Goal: Task Accomplishment & Management: Use online tool/utility

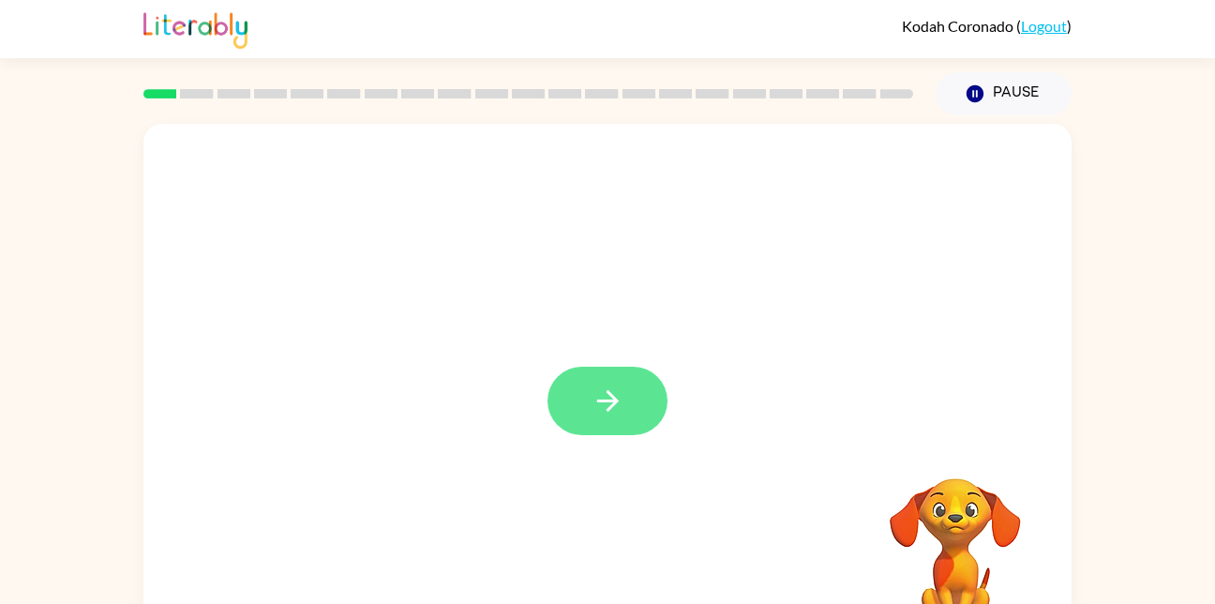
click at [664, 395] on button "button" at bounding box center [607, 400] width 120 height 68
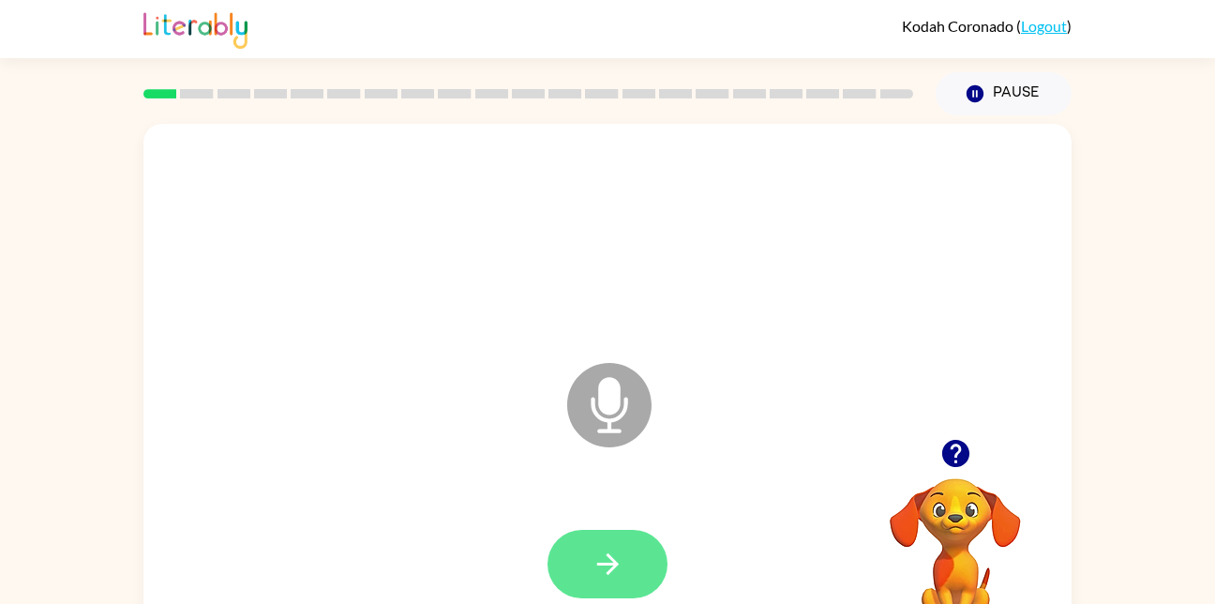
click at [606, 574] on icon "button" at bounding box center [607, 564] width 22 height 22
click at [602, 545] on button "button" at bounding box center [607, 564] width 120 height 68
click at [645, 560] on button "button" at bounding box center [607, 564] width 120 height 68
click at [664, 560] on button "button" at bounding box center [607, 564] width 120 height 68
click at [612, 582] on button "button" at bounding box center [607, 564] width 120 height 68
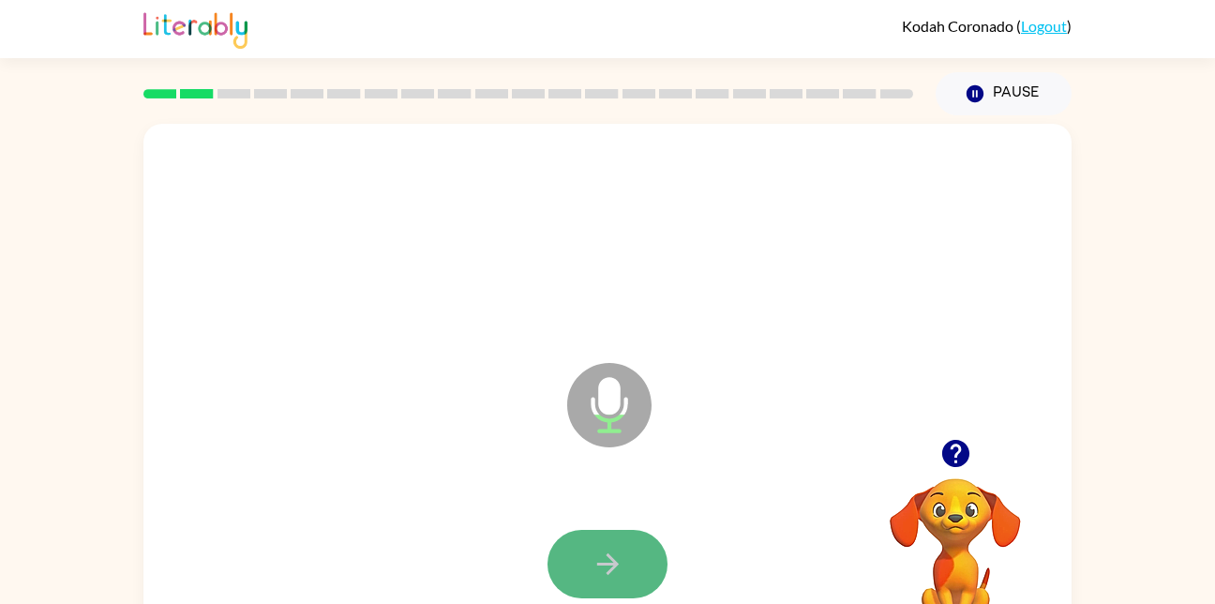
click at [602, 565] on icon "button" at bounding box center [607, 563] width 33 height 33
click at [557, 560] on button "button" at bounding box center [607, 564] width 120 height 68
click at [557, 560] on div at bounding box center [607, 564] width 120 height 68
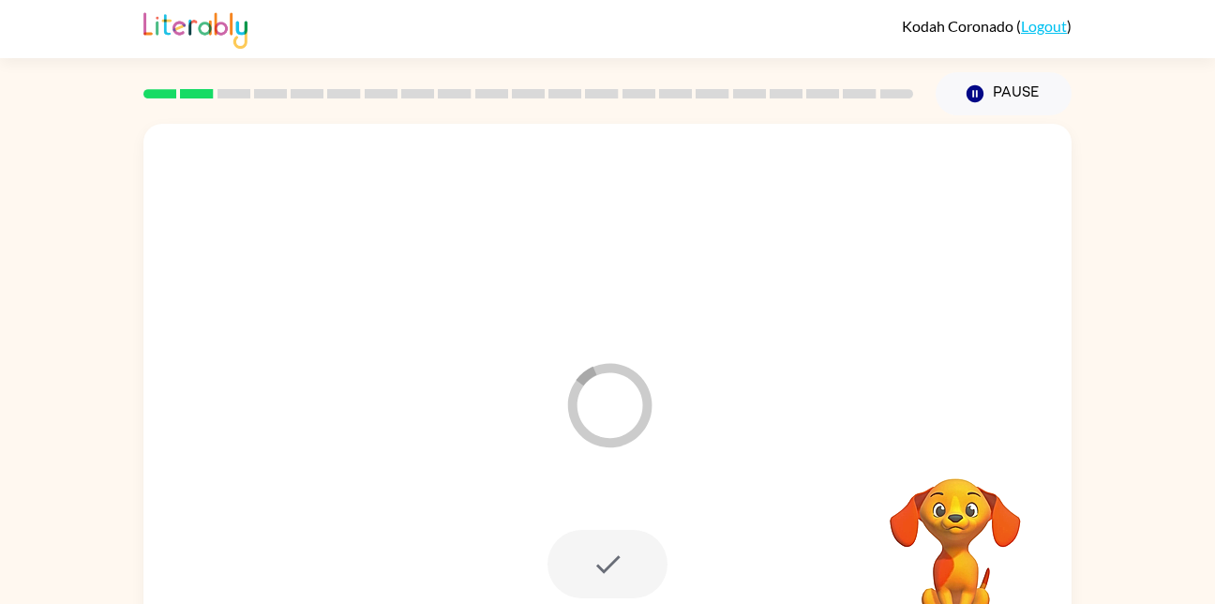
click at [557, 561] on div at bounding box center [607, 564] width 120 height 68
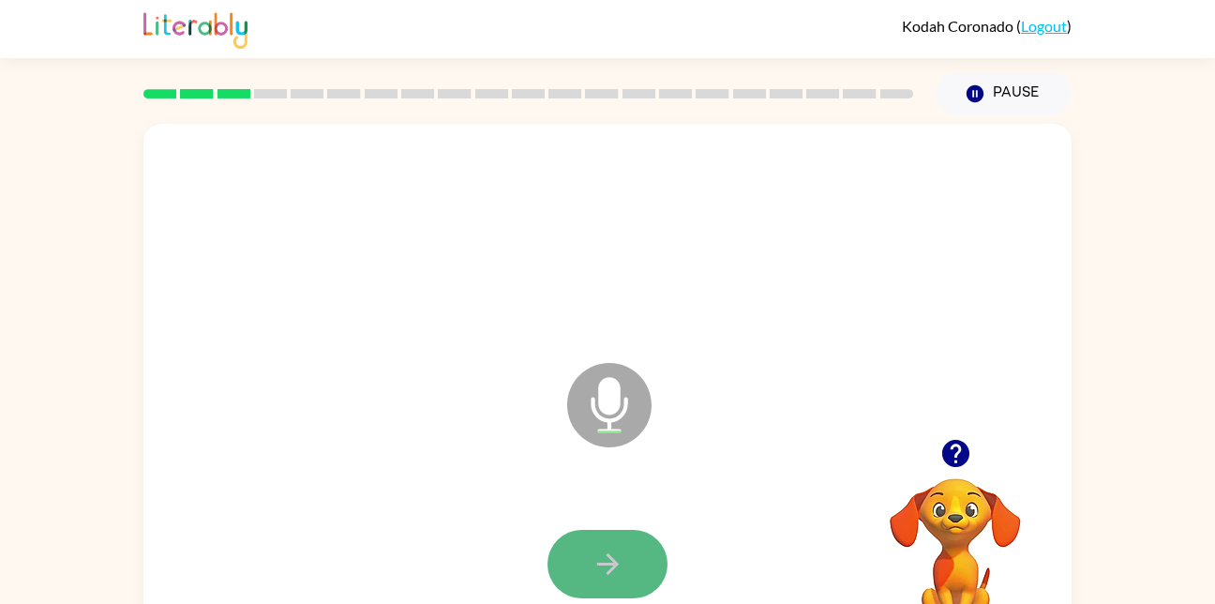
click at [616, 559] on icon "button" at bounding box center [607, 563] width 33 height 33
click at [1088, 77] on div "Kodah Coronado ( Logout ) Pause Pause Microphone The Microphone is here when it…" at bounding box center [607, 329] width 1215 height 659
click at [613, 575] on icon "button" at bounding box center [607, 563] width 33 height 33
click at [603, 569] on icon "button" at bounding box center [607, 563] width 33 height 33
drag, startPoint x: 603, startPoint y: 570, endPoint x: 897, endPoint y: 145, distance: 516.6
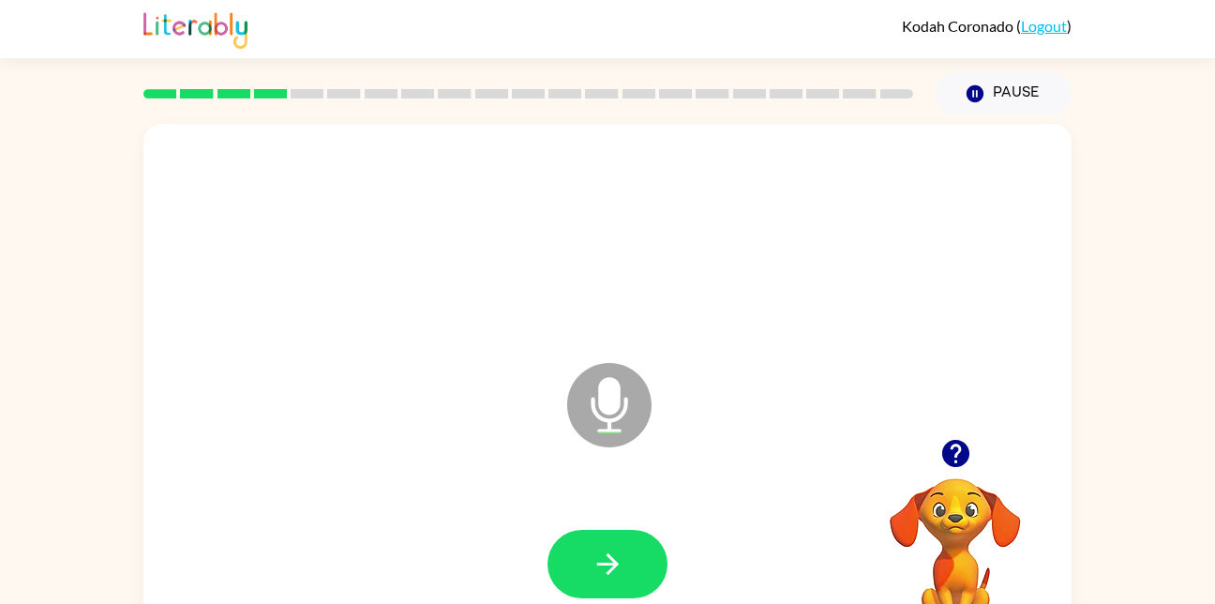
click at [897, 145] on div "Microphone The Microphone is here when it is your turn to talk" at bounding box center [607, 391] width 928 height 535
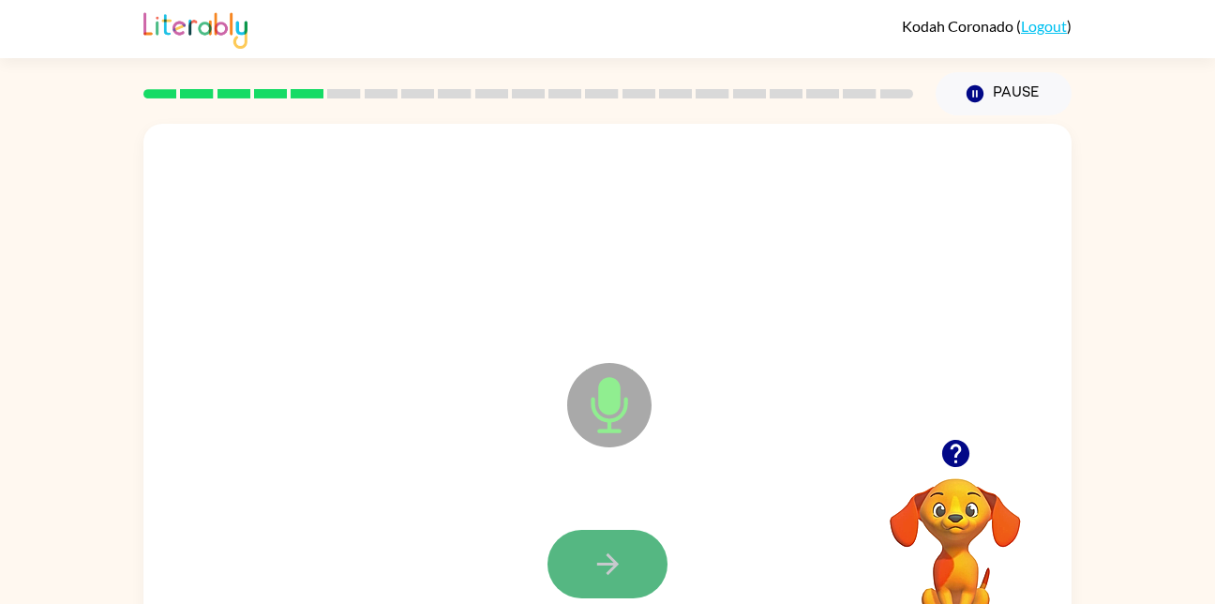
click at [583, 550] on button "button" at bounding box center [607, 564] width 120 height 68
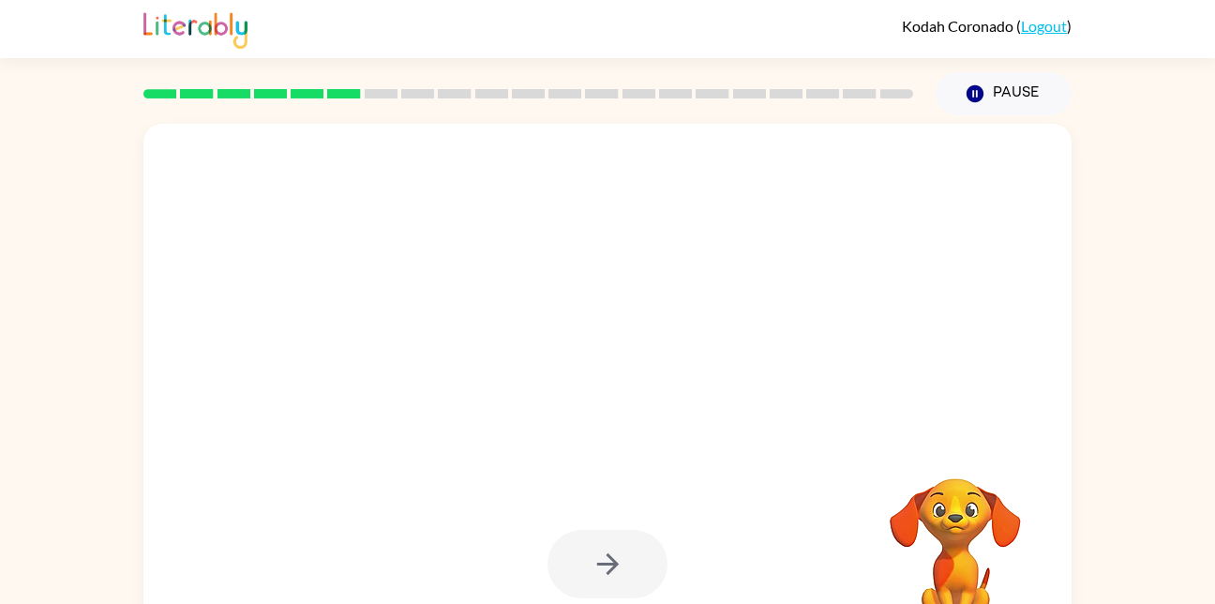
click at [609, 541] on div at bounding box center [607, 564] width 120 height 68
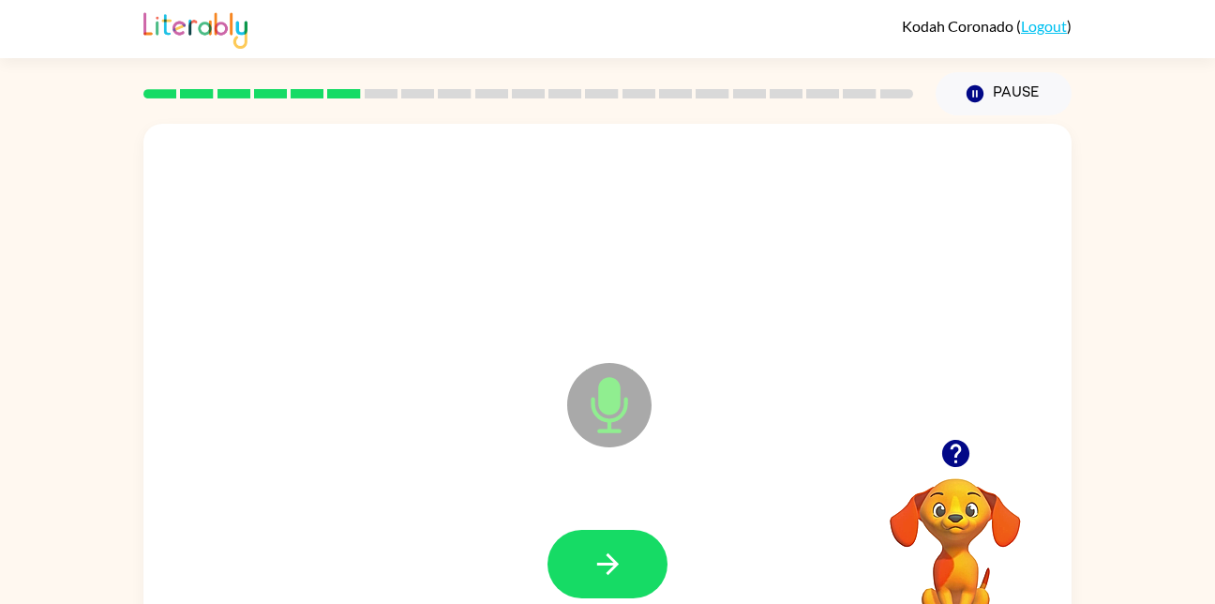
click at [544, 558] on div at bounding box center [607, 564] width 890 height 154
click at [582, 536] on button "button" at bounding box center [607, 564] width 120 height 68
click at [607, 521] on div at bounding box center [607, 564] width 890 height 154
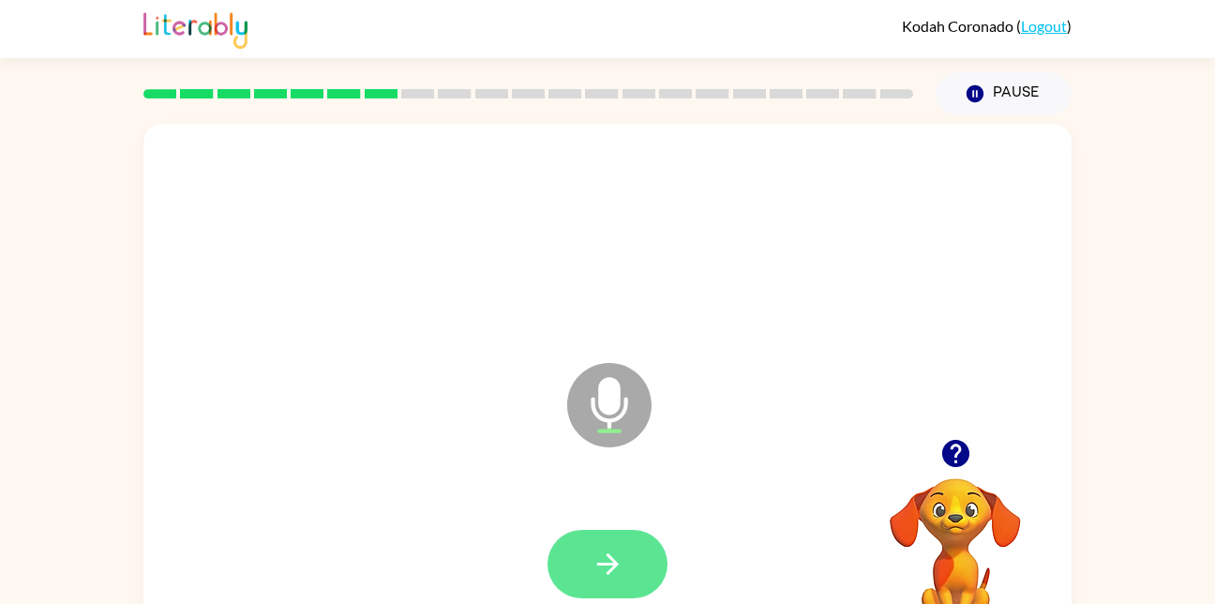
click at [613, 553] on icon "button" at bounding box center [607, 563] width 33 height 33
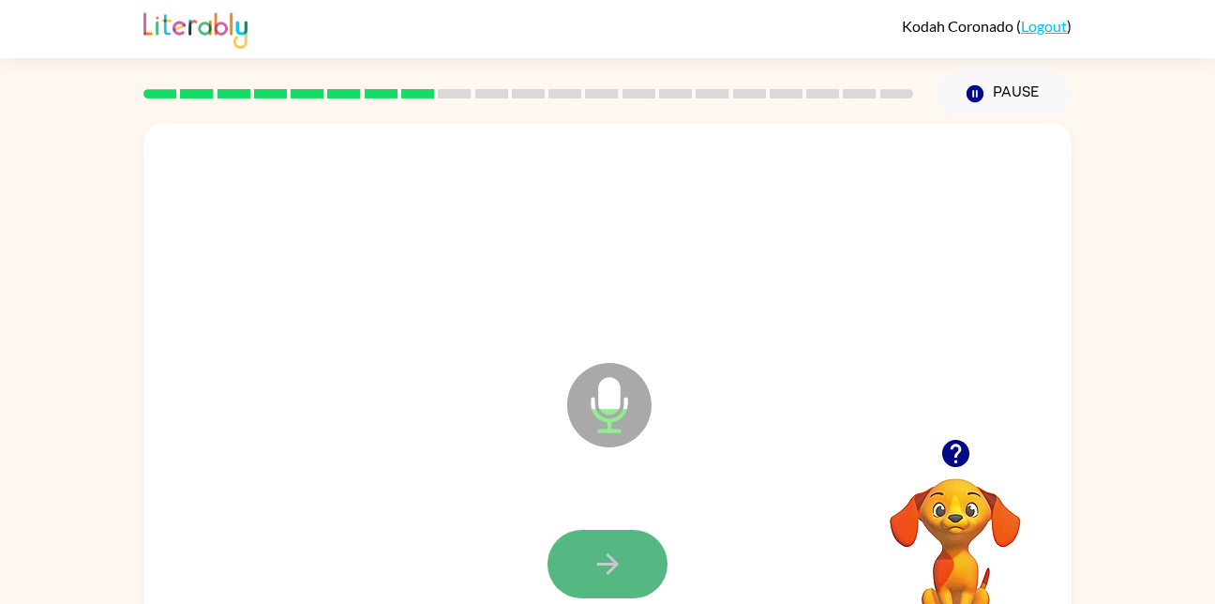
click at [649, 587] on button "button" at bounding box center [607, 564] width 120 height 68
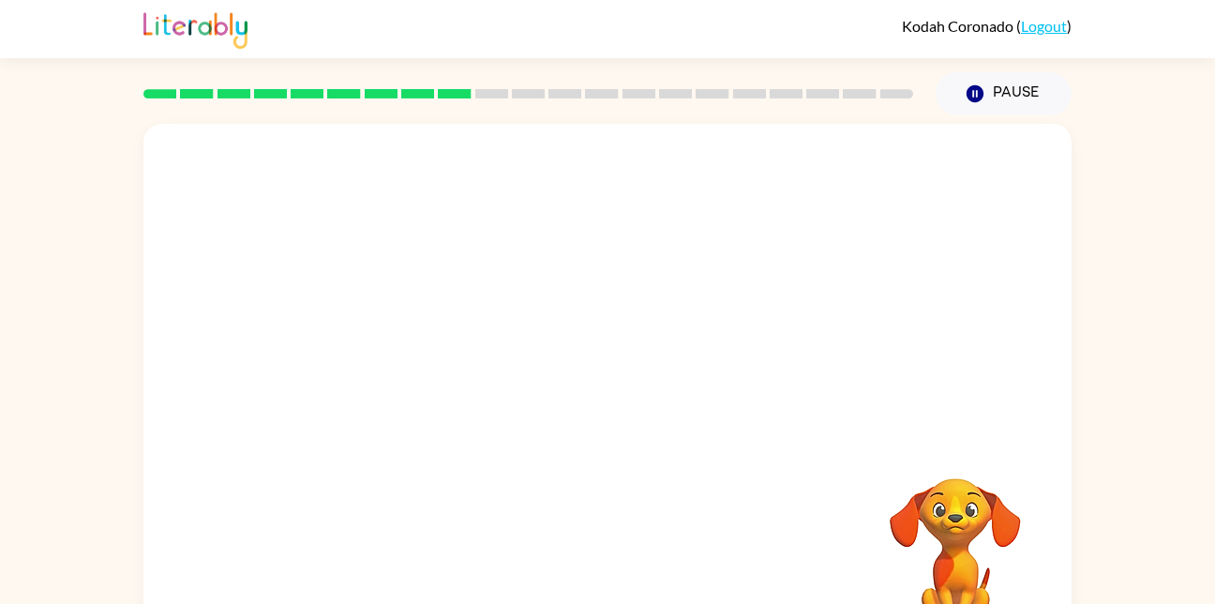
click at [967, 518] on video "Your browser must support playing .mp4 files to use Literably. Please try using…" at bounding box center [954, 542] width 187 height 187
click at [1008, 295] on div at bounding box center [607, 281] width 928 height 315
click at [898, 492] on video "Your browser must support playing .mp4 files to use Literably. Please try using…" at bounding box center [954, 542] width 187 height 187
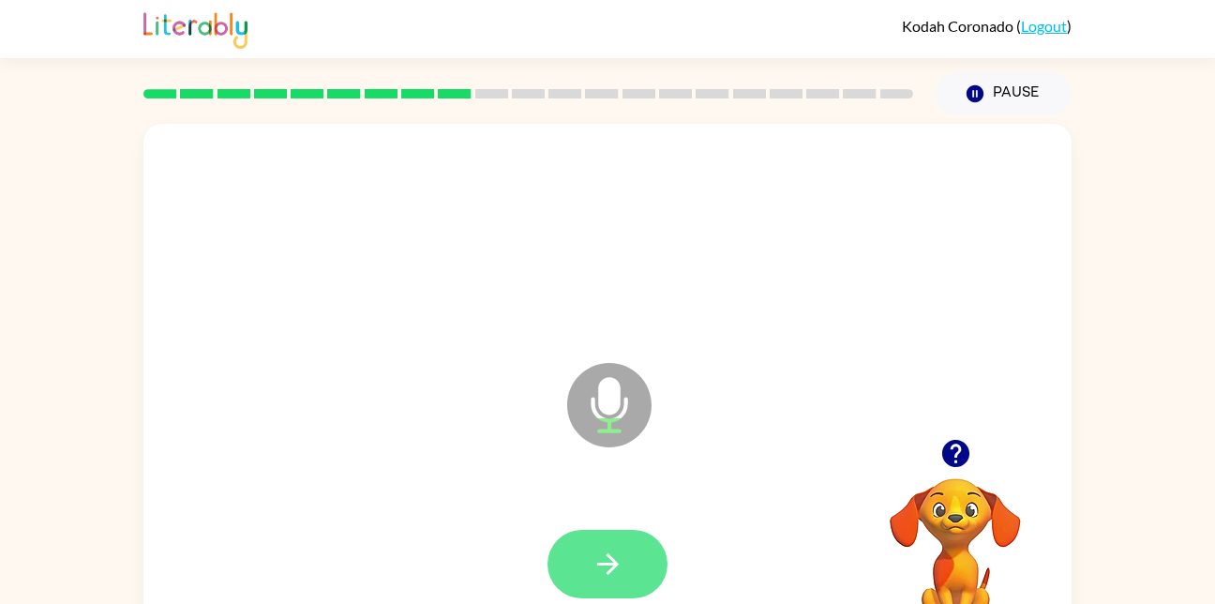
click at [589, 557] on button "button" at bounding box center [607, 564] width 120 height 68
click at [628, 560] on button "button" at bounding box center [607, 564] width 120 height 68
drag, startPoint x: 612, startPoint y: 562, endPoint x: 671, endPoint y: 634, distance: 92.5
click at [671, 603] on html "Kodah Coronado ( Logout ) Pause Pause Microphone The Microphone is here when it…" at bounding box center [607, 329] width 1215 height 659
click at [640, 575] on button "button" at bounding box center [607, 564] width 120 height 68
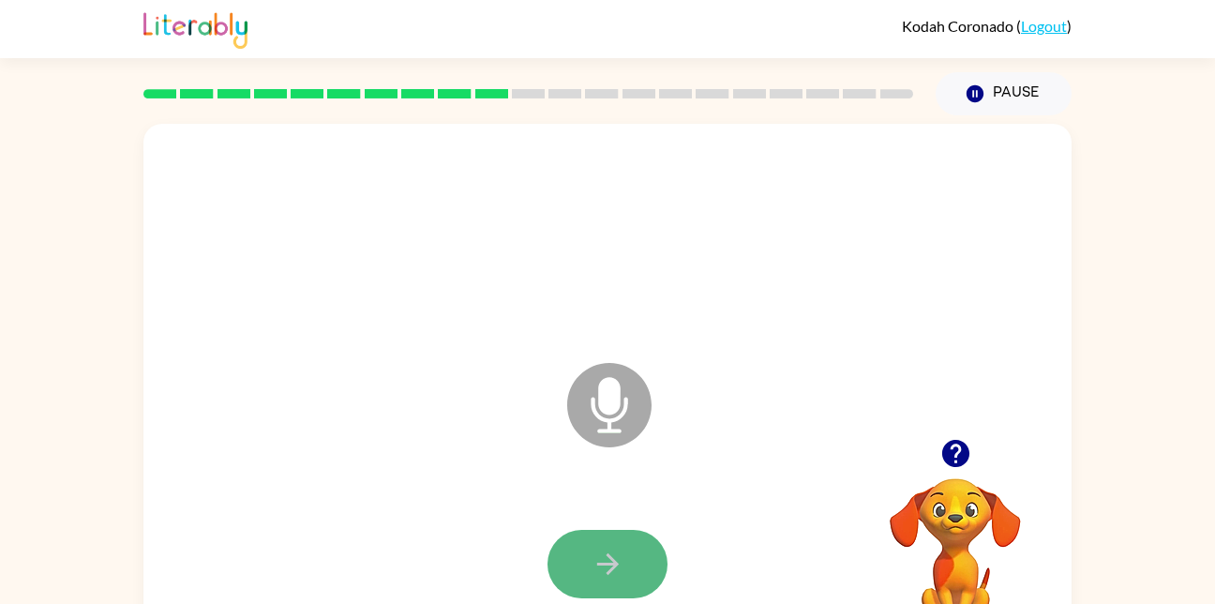
click at [605, 538] on button "button" at bounding box center [607, 564] width 120 height 68
click at [631, 560] on button "button" at bounding box center [607, 564] width 120 height 68
drag, startPoint x: 600, startPoint y: 537, endPoint x: 603, endPoint y: 557, distance: 19.9
click at [603, 557] on icon "button" at bounding box center [607, 563] width 33 height 33
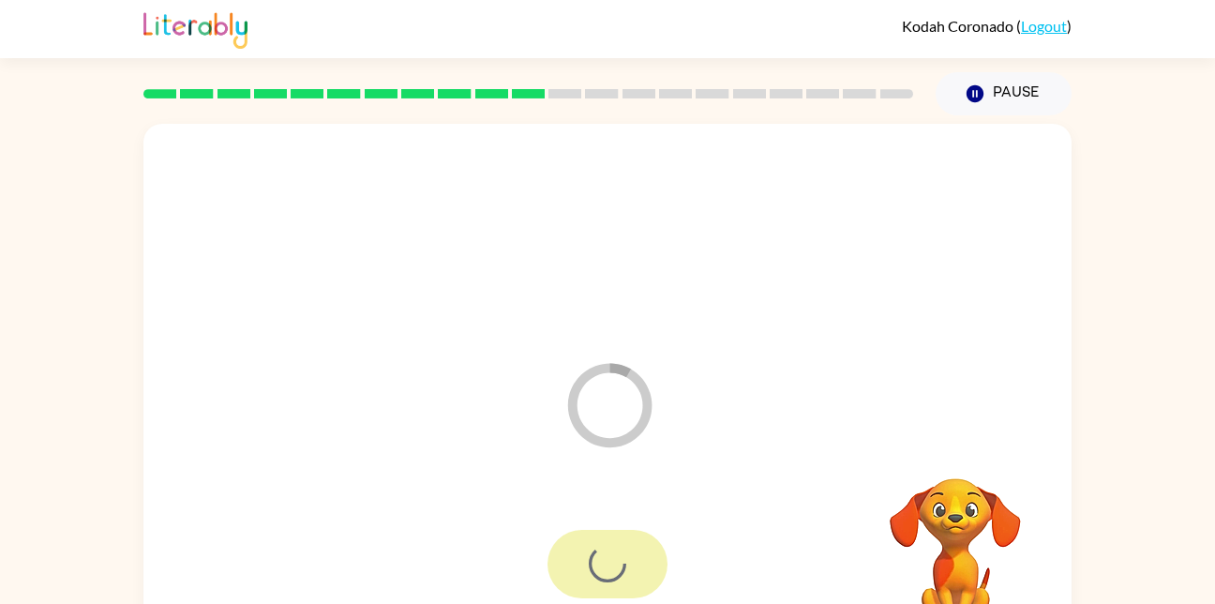
click at [603, 557] on div at bounding box center [607, 564] width 120 height 68
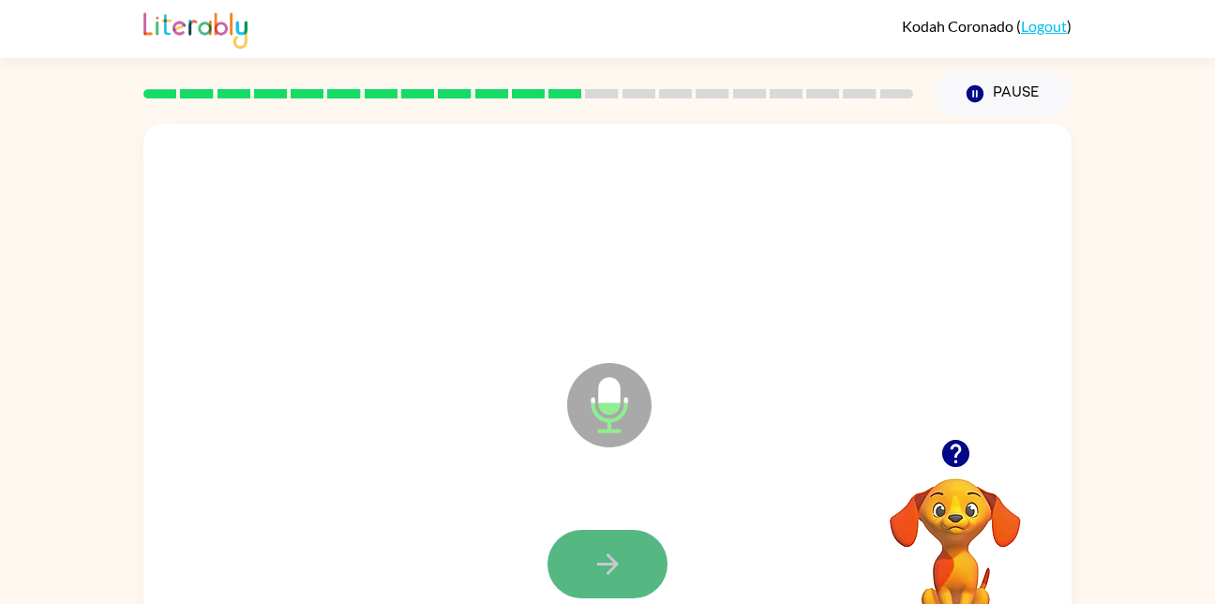
click at [606, 545] on button "button" at bounding box center [607, 564] width 120 height 68
click at [601, 554] on icon "button" at bounding box center [607, 563] width 33 height 33
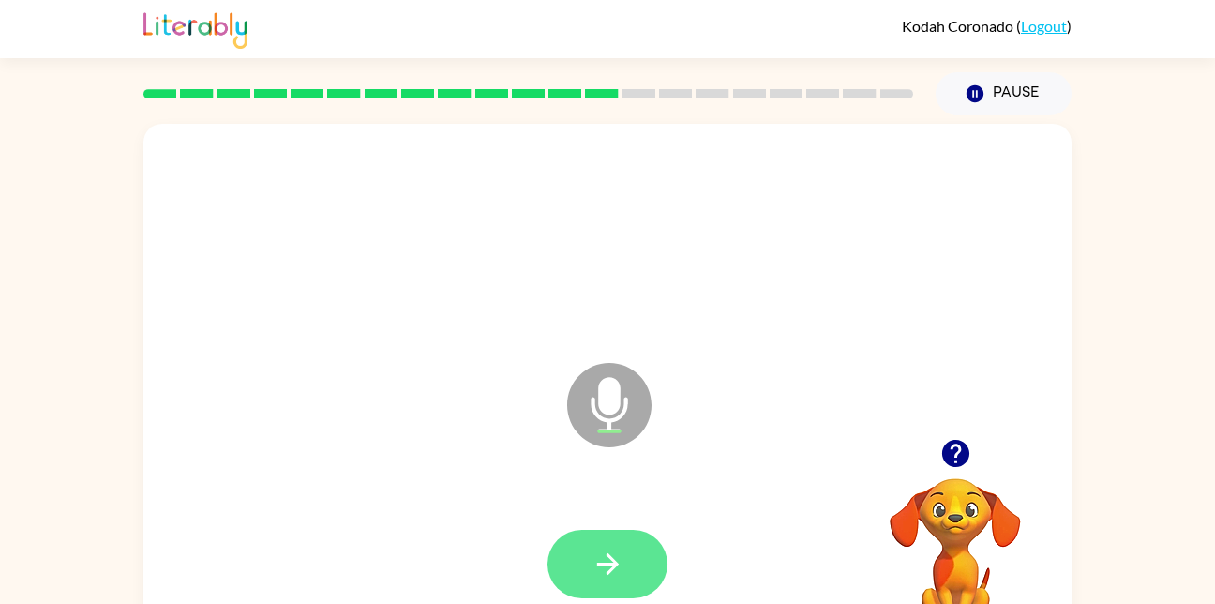
click at [631, 561] on button "button" at bounding box center [607, 564] width 120 height 68
click at [631, 551] on button "button" at bounding box center [607, 564] width 120 height 68
drag, startPoint x: 617, startPoint y: 544, endPoint x: 617, endPoint y: 573, distance: 29.1
drag, startPoint x: 617, startPoint y: 573, endPoint x: 592, endPoint y: 548, distance: 34.5
click at [592, 548] on icon "button" at bounding box center [607, 563] width 33 height 33
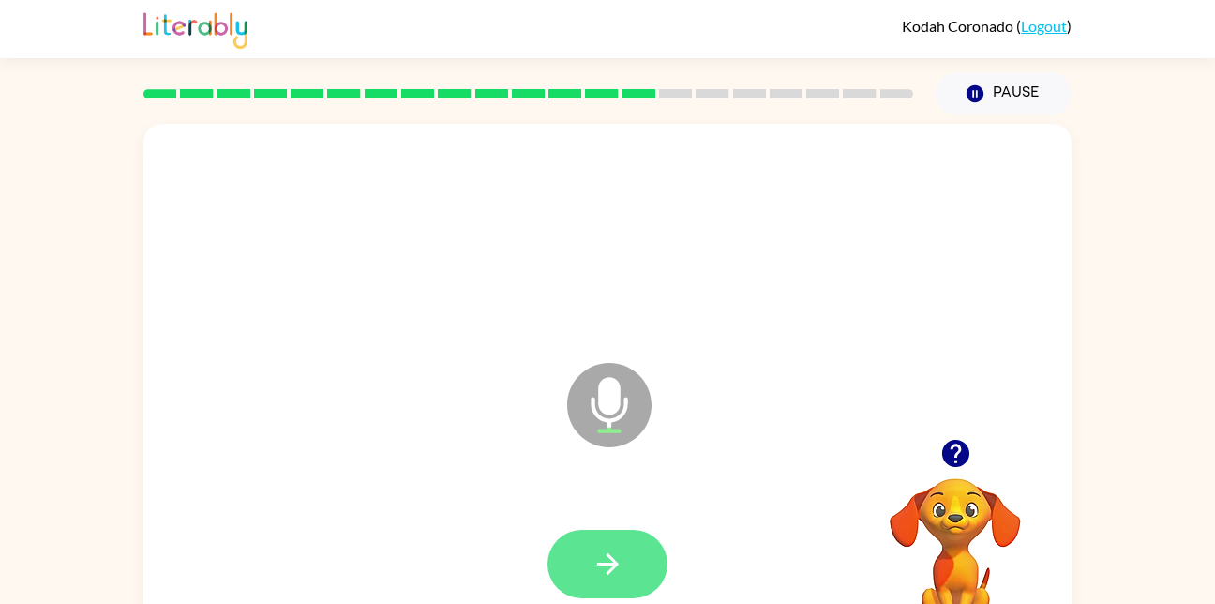
drag, startPoint x: 592, startPoint y: 548, endPoint x: 592, endPoint y: 567, distance: 18.7
click at [592, 567] on icon "button" at bounding box center [607, 563] width 33 height 33
click at [592, 567] on div at bounding box center [607, 564] width 890 height 154
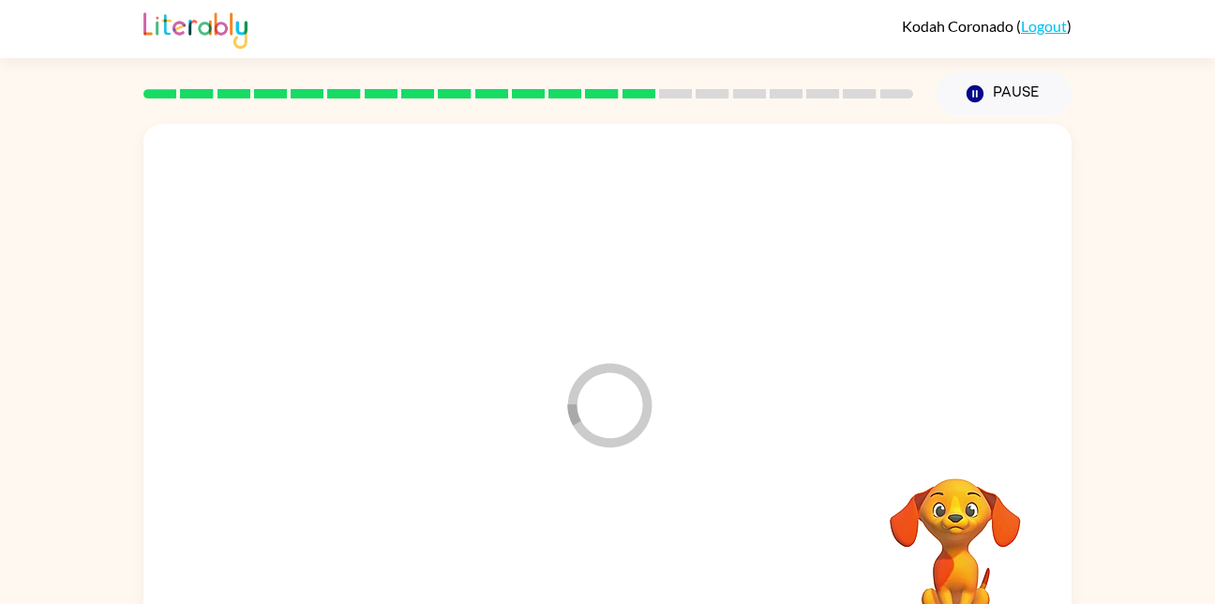
click at [592, 567] on div at bounding box center [607, 564] width 890 height 154
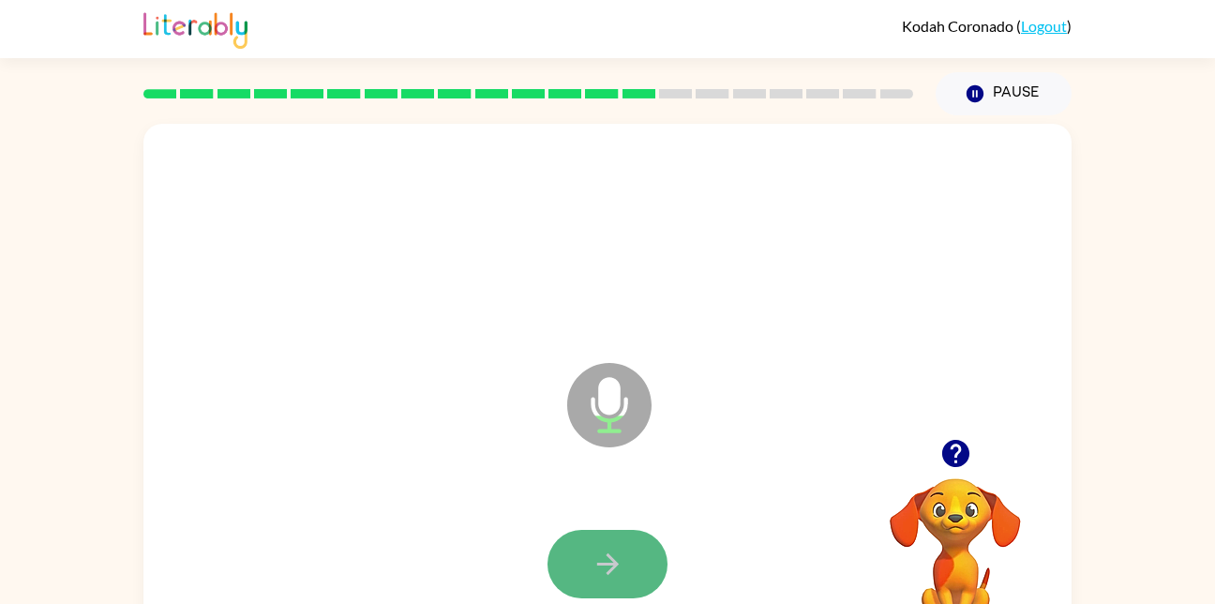
drag, startPoint x: 592, startPoint y: 567, endPoint x: 582, endPoint y: 580, distance: 16.7
click at [582, 580] on button "button" at bounding box center [607, 564] width 120 height 68
click at [597, 549] on icon "button" at bounding box center [607, 563] width 33 height 33
drag, startPoint x: 597, startPoint y: 549, endPoint x: 598, endPoint y: 562, distance: 13.2
click at [598, 562] on icon "button" at bounding box center [607, 564] width 22 height 22
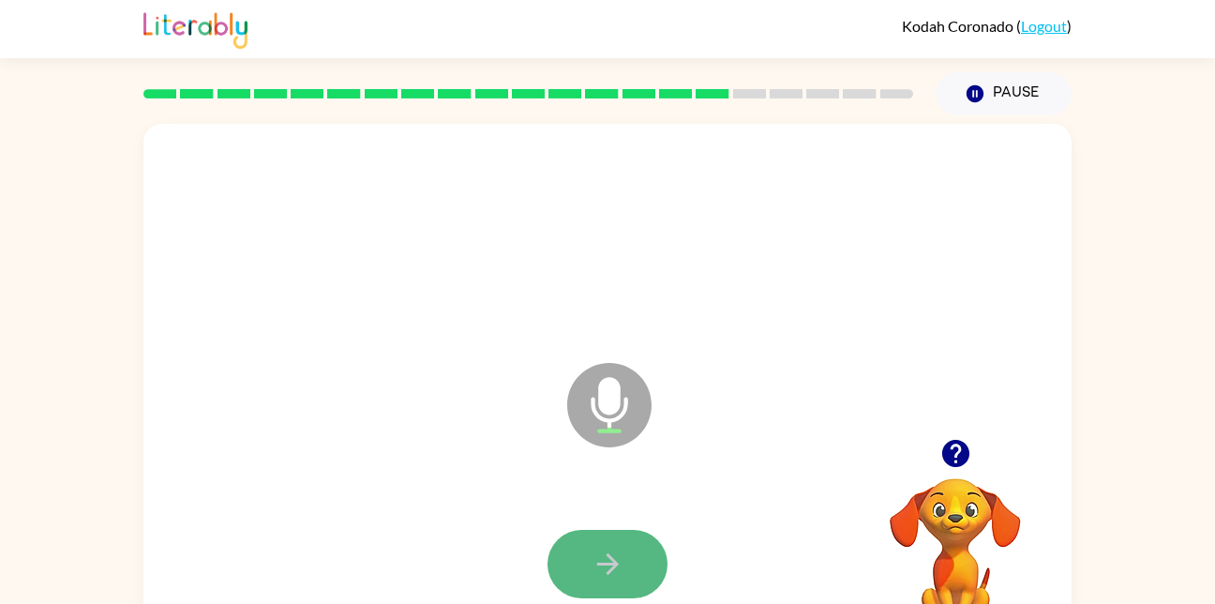
click at [598, 562] on icon "button" at bounding box center [607, 564] width 22 height 22
click at [575, 555] on button "button" at bounding box center [607, 564] width 120 height 68
click at [549, 585] on div at bounding box center [607, 564] width 120 height 68
click at [575, 572] on button "button" at bounding box center [607, 564] width 120 height 68
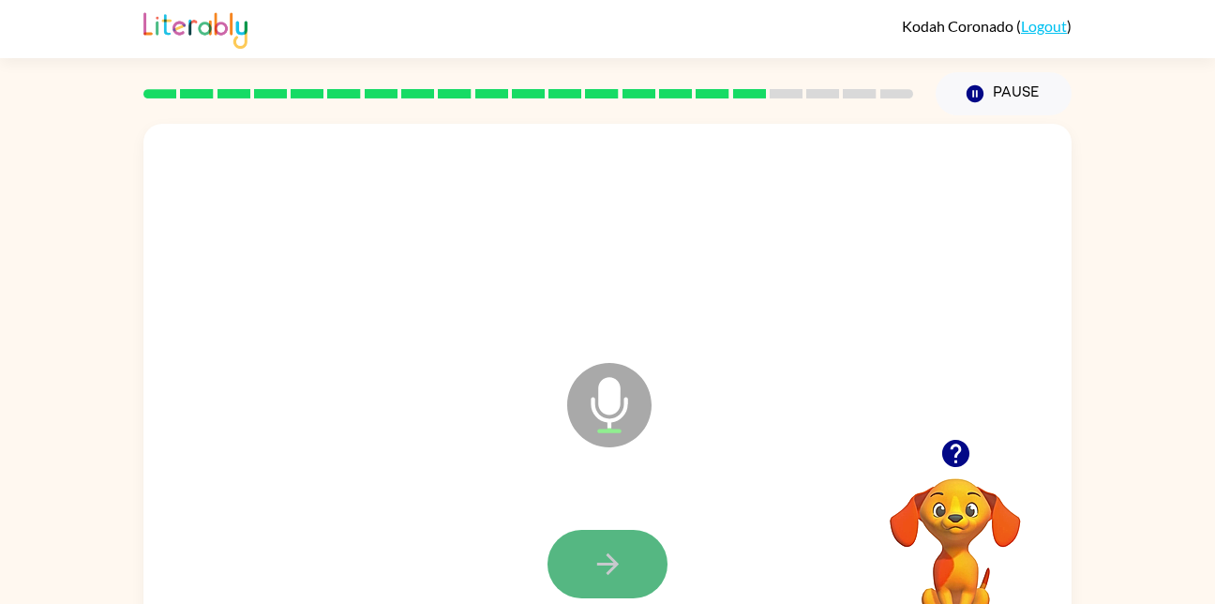
click at [612, 582] on button "button" at bounding box center [607, 564] width 120 height 68
click at [605, 558] on icon "button" at bounding box center [607, 563] width 33 height 33
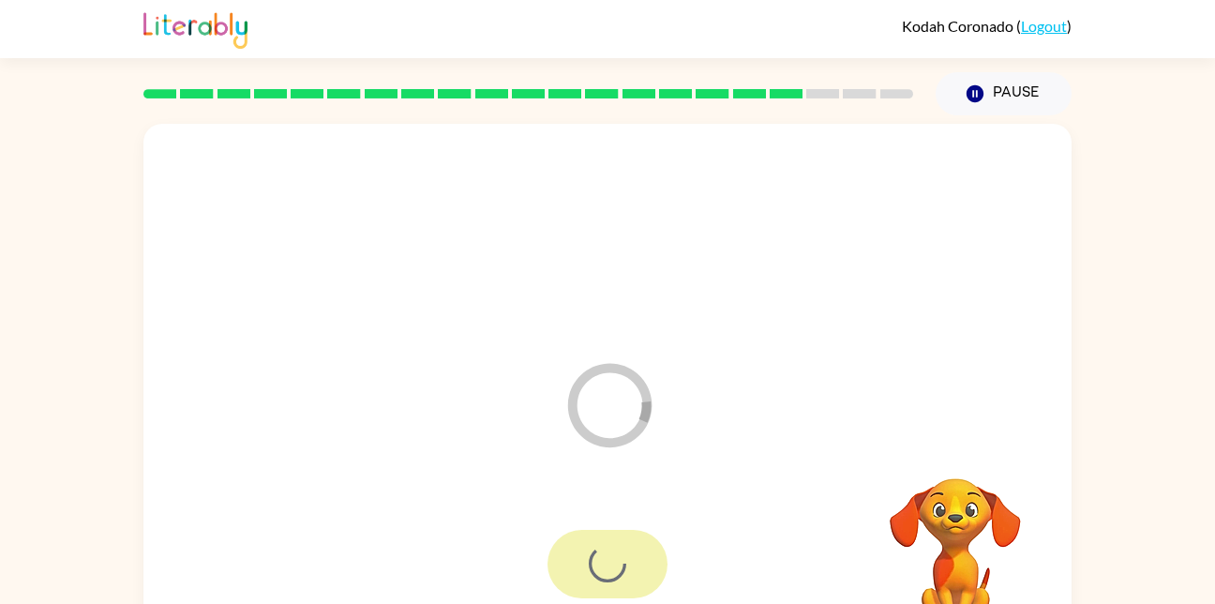
click at [614, 563] on div at bounding box center [607, 564] width 120 height 68
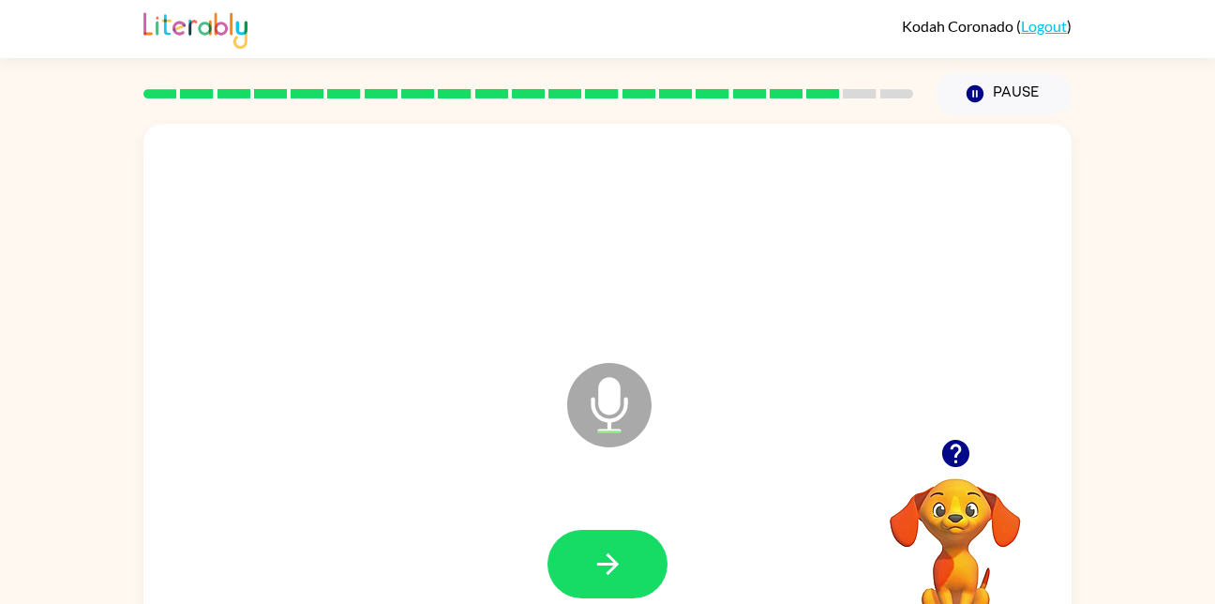
click at [608, 568] on icon "button" at bounding box center [607, 563] width 33 height 33
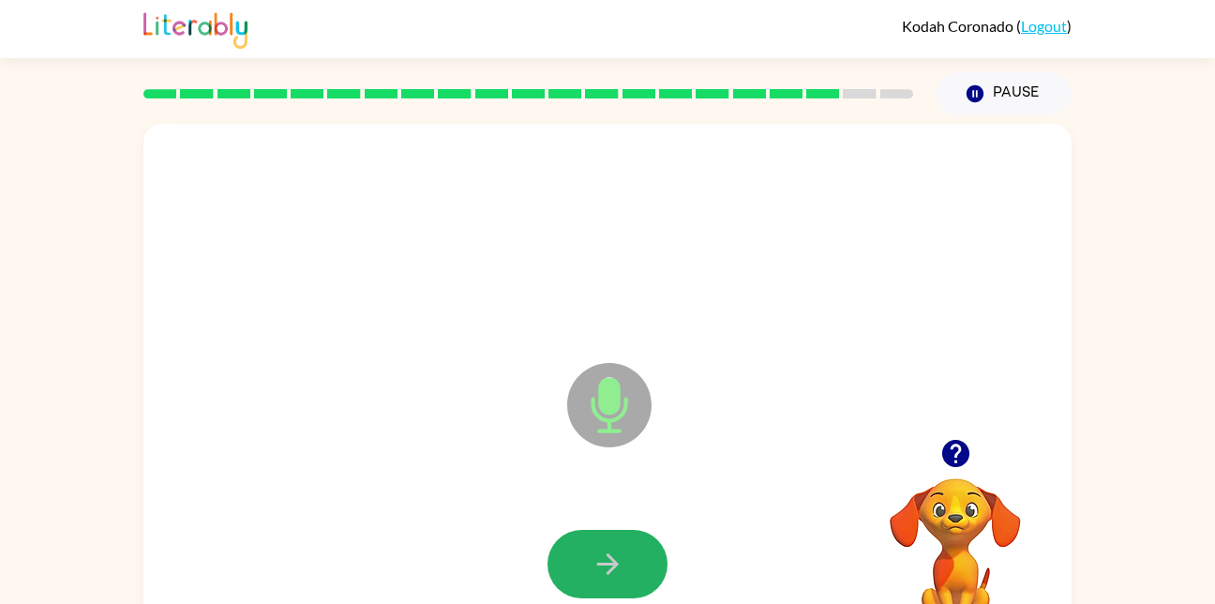
click at [608, 568] on icon "button" at bounding box center [607, 563] width 33 height 33
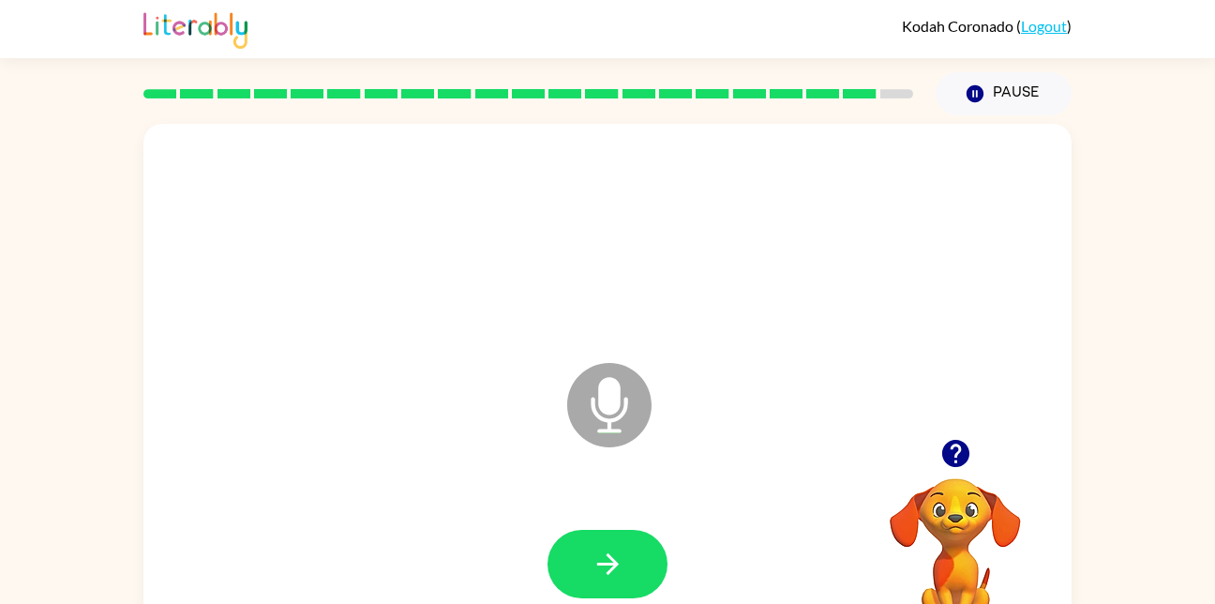
click at [608, 568] on icon "button" at bounding box center [607, 563] width 33 height 33
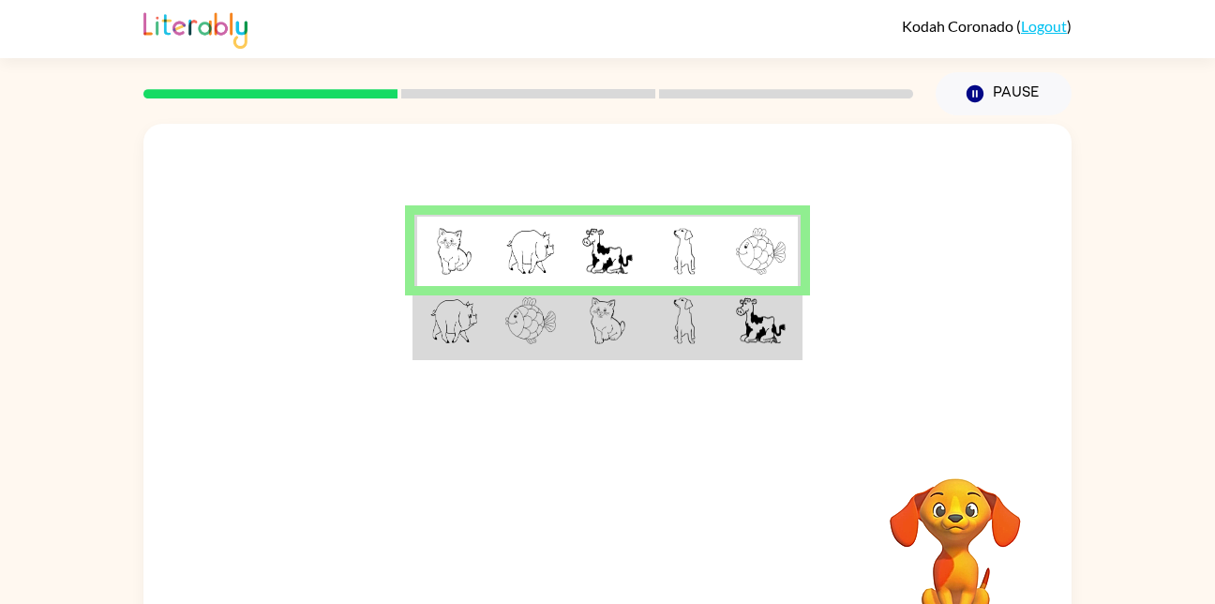
click at [601, 582] on div "Your browser must support playing .mp4 files to use Literably. Please try using…" at bounding box center [607, 553] width 928 height 211
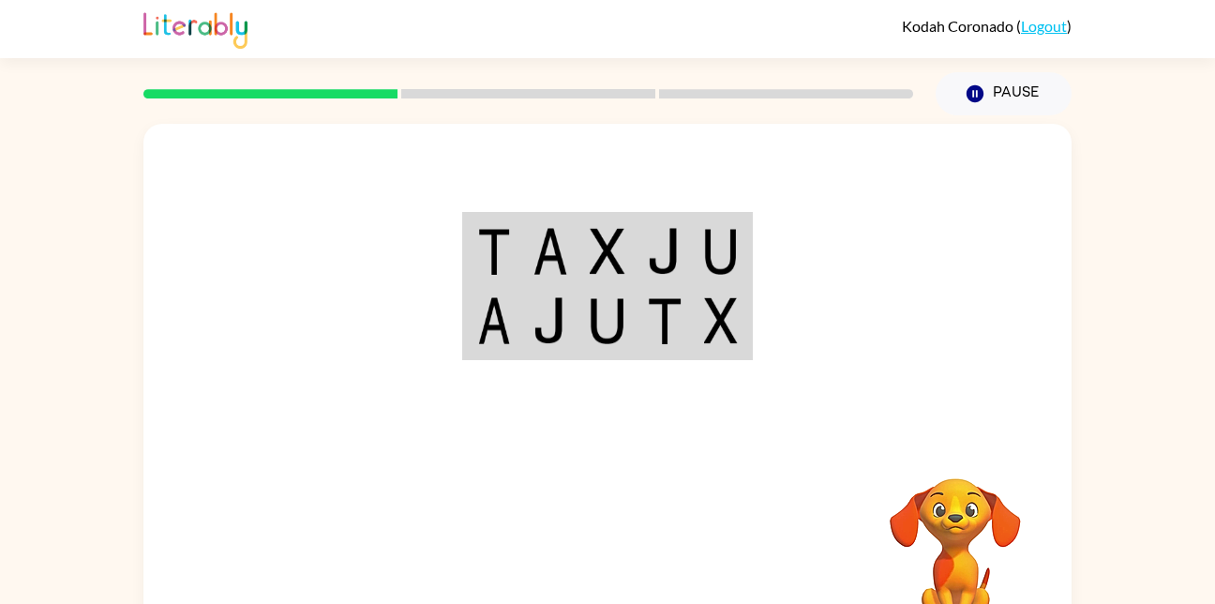
click at [615, 351] on td at bounding box center [607, 322] width 57 height 72
click at [594, 244] on img at bounding box center [608, 251] width 36 height 47
click at [995, 84] on button "Pause Pause" at bounding box center [1003, 93] width 136 height 43
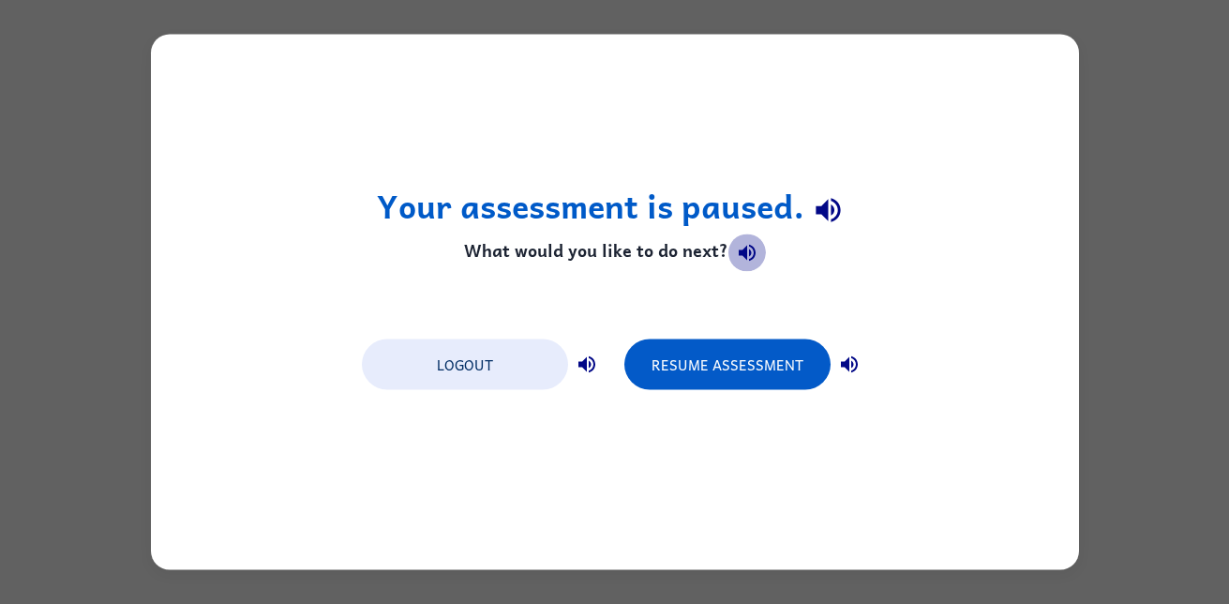
click at [739, 255] on icon "button" at bounding box center [747, 253] width 17 height 17
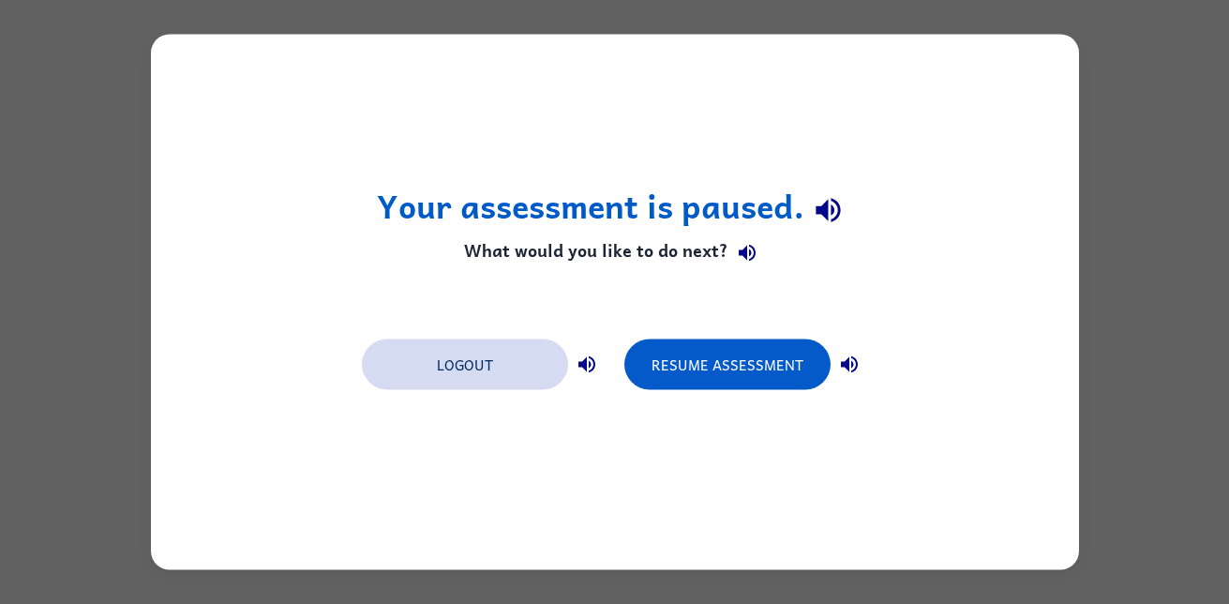
click at [506, 371] on button "Logout" at bounding box center [465, 364] width 206 height 51
